Goal: Task Accomplishment & Management: Manage account settings

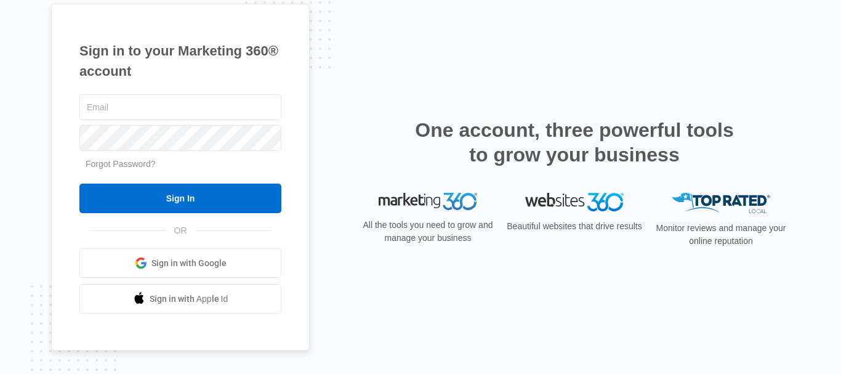
click at [187, 264] on span "Sign in with Google" at bounding box center [189, 263] width 75 height 13
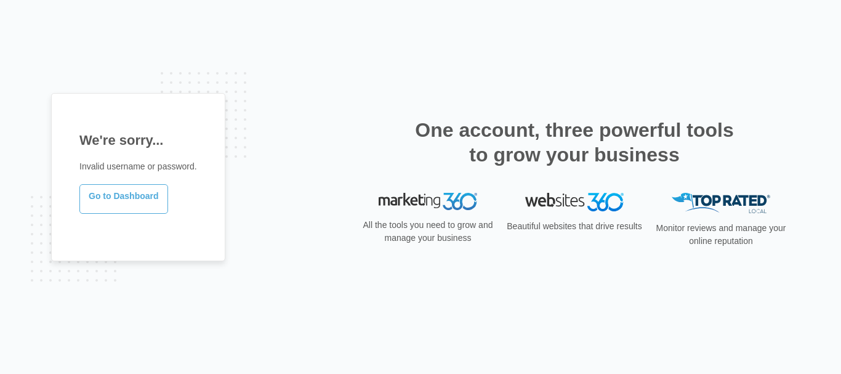
click at [120, 198] on link "Go to Dashboard" at bounding box center [123, 199] width 89 height 30
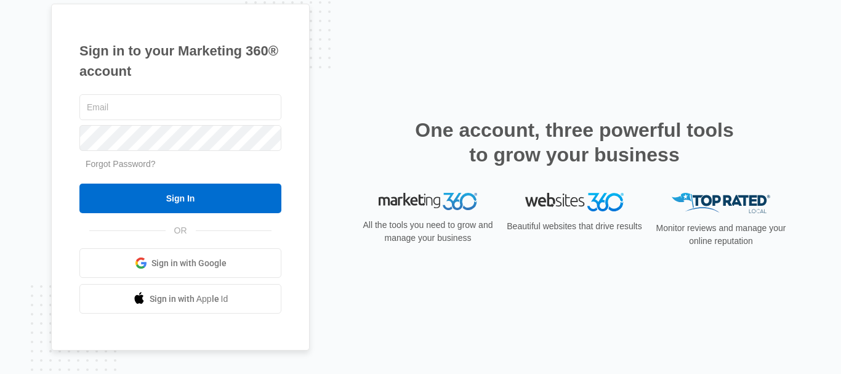
click at [210, 262] on span "Sign in with Google" at bounding box center [189, 263] width 75 height 13
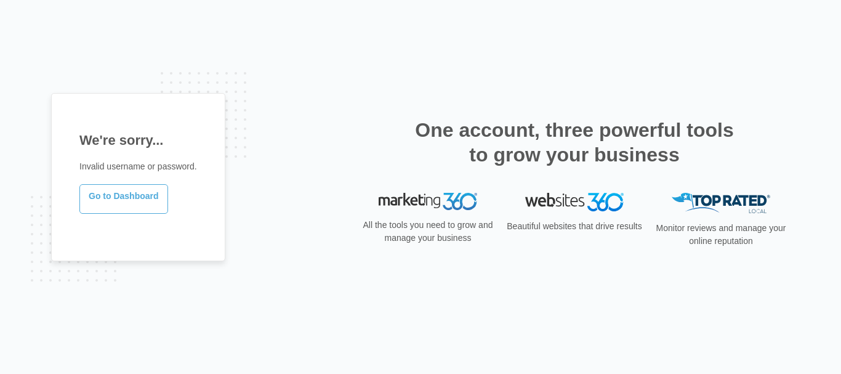
click at [123, 191] on link "Go to Dashboard" at bounding box center [123, 199] width 89 height 30
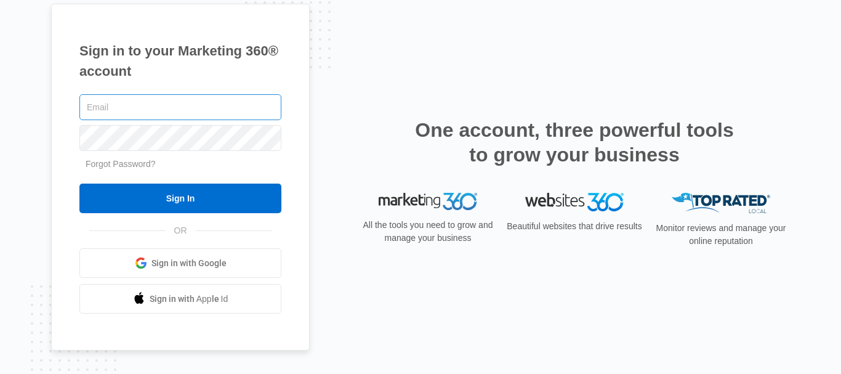
click at [125, 102] on input "text" at bounding box center [180, 107] width 202 height 26
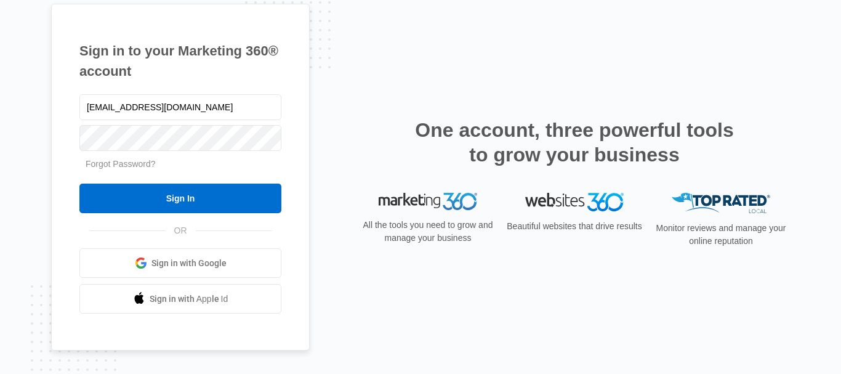
type input "[EMAIL_ADDRESS][DOMAIN_NAME]"
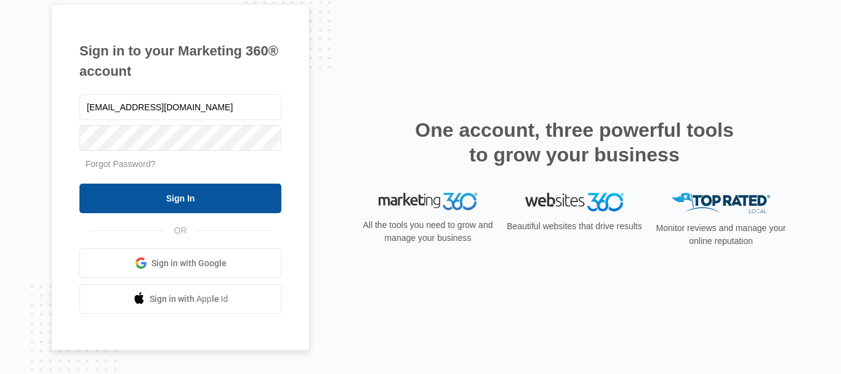
click at [179, 208] on input "Sign In" at bounding box center [180, 199] width 202 height 30
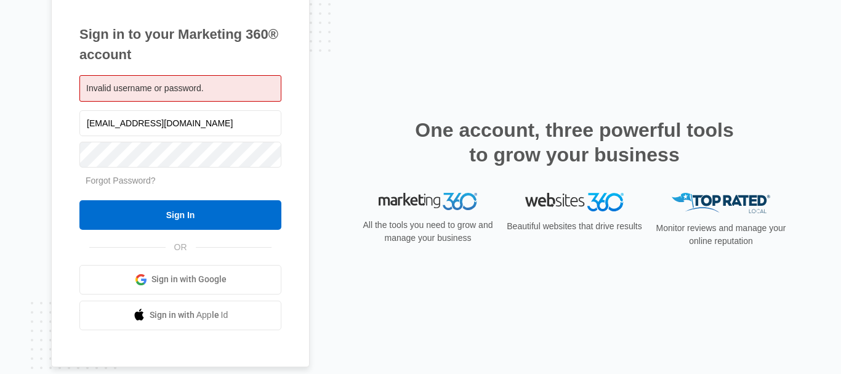
click at [193, 281] on span "Sign in with Google" at bounding box center [189, 279] width 75 height 13
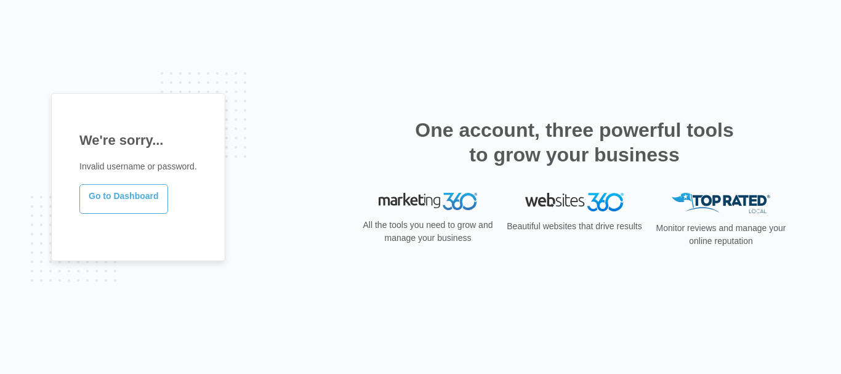
click at [137, 205] on link "Go to Dashboard" at bounding box center [123, 199] width 89 height 30
